Goal: Information Seeking & Learning: Learn about a topic

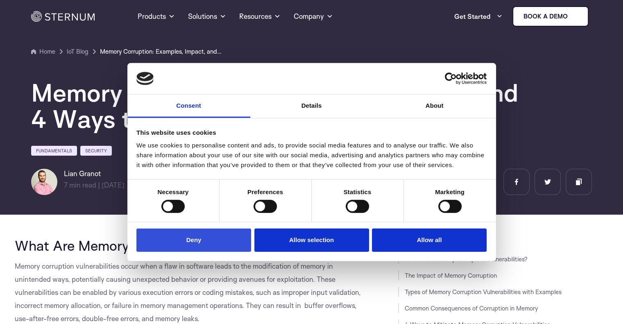
click at [211, 238] on button "Deny" at bounding box center [193, 240] width 115 height 23
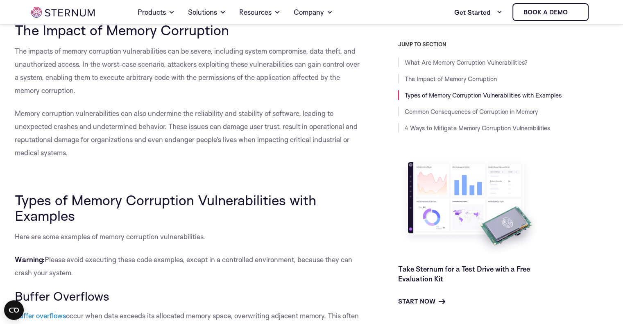
scroll to position [475, 0]
click at [167, 50] on span "The impacts of memory corruption vulnerabilities can be severe, including syste…" at bounding box center [187, 70] width 345 height 48
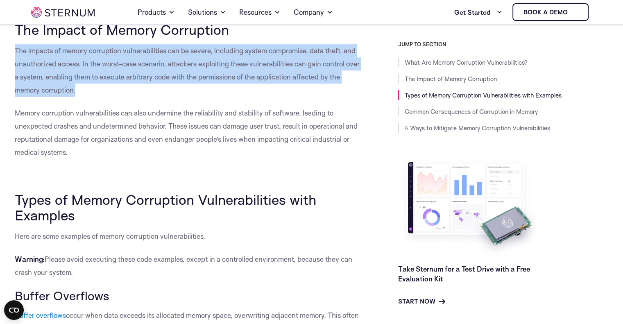
click at [167, 50] on span "The impacts of memory corruption vulnerabilities can be severe, including syste…" at bounding box center [187, 70] width 345 height 48
click at [162, 87] on p "The impacts of memory corruption vulnerabilities can be severe, including syste…" at bounding box center [188, 70] width 347 height 52
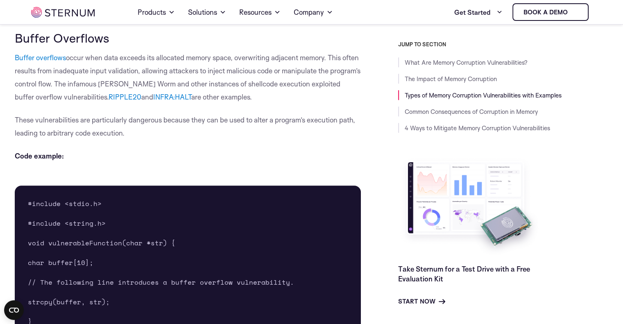
scroll to position [732, 0]
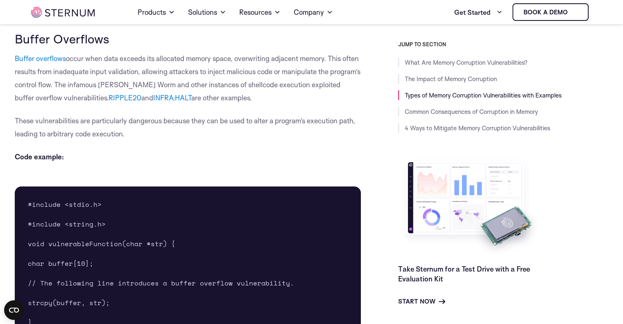
click at [118, 60] on span "occur when data exceeds its allocated memory space, overwriting adjacent memory…" at bounding box center [188, 78] width 346 height 48
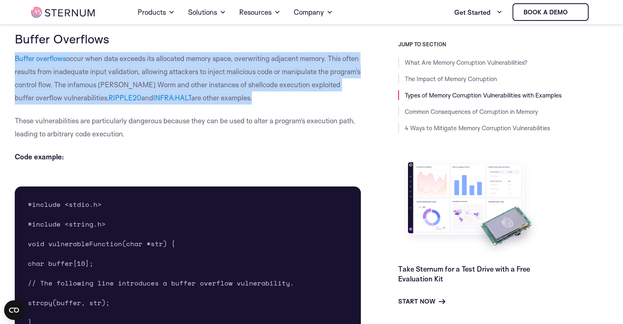
click at [118, 60] on span "occur when data exceeds its allocated memory space, overwriting adjacent memory…" at bounding box center [188, 78] width 346 height 48
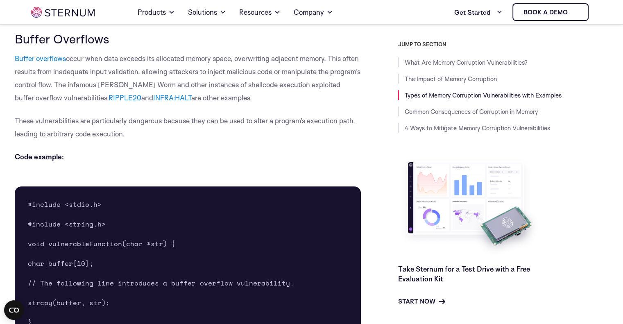
click at [152, 153] on p "Code example:" at bounding box center [188, 156] width 347 height 13
drag, startPoint x: 88, startPoint y: 85, endPoint x: 263, endPoint y: 98, distance: 176.2
click at [263, 98] on p "Buffer overflows occur when data exceeds its allocated memory space, overwritin…" at bounding box center [188, 78] width 347 height 52
drag, startPoint x: 79, startPoint y: 99, endPoint x: 264, endPoint y: 94, distance: 184.8
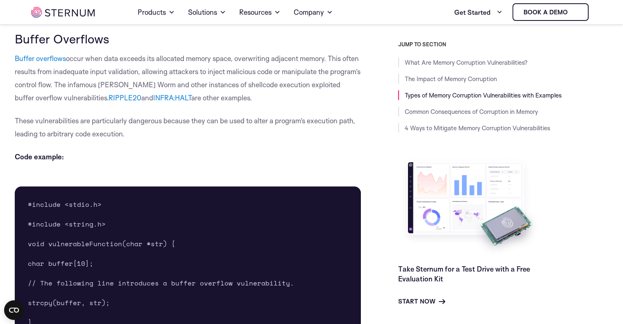
click at [264, 94] on p "Buffer overflows occur when data exceeds its allocated memory space, overwritin…" at bounding box center [188, 78] width 347 height 52
click at [192, 122] on span "These vulnerabilities are particularly dangerous because they can be used to al…" at bounding box center [185, 127] width 340 height 22
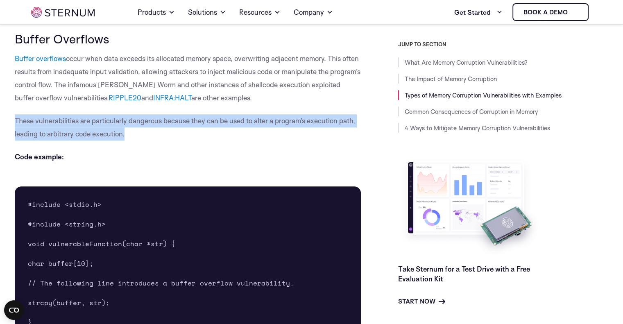
click at [192, 122] on span "These vulnerabilities are particularly dangerous because they can be used to al…" at bounding box center [185, 127] width 340 height 22
click at [190, 137] on p "These vulnerabilities are particularly dangerous because they can be used to al…" at bounding box center [188, 127] width 347 height 26
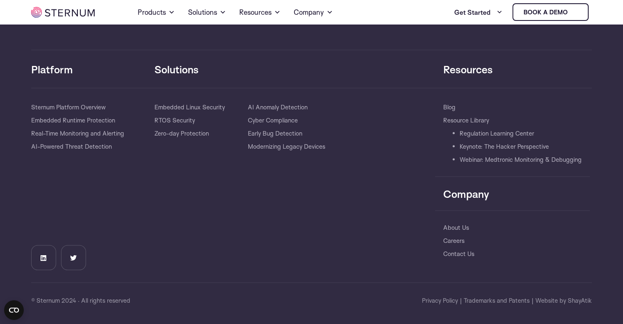
scroll to position [4978, 0]
